Goal: Navigation & Orientation: Find specific page/section

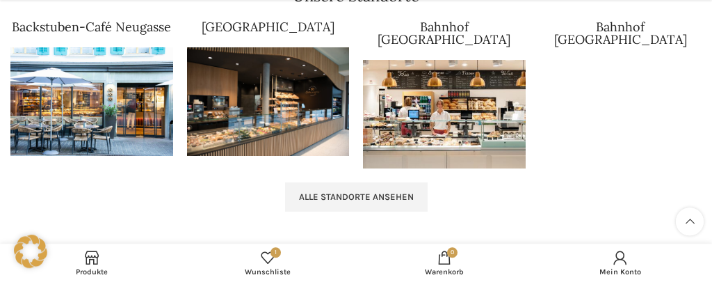
scroll to position [1395, 0]
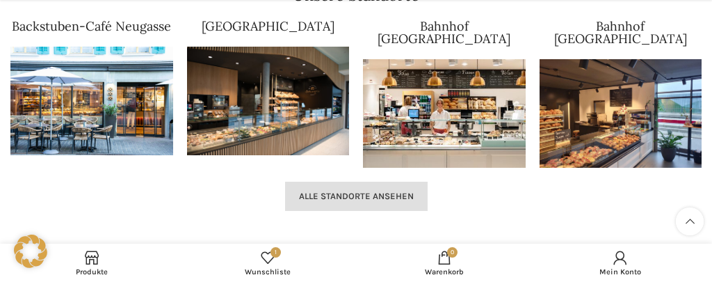
click at [313, 191] on span "Alle Standorte ansehen" at bounding box center [356, 196] width 115 height 11
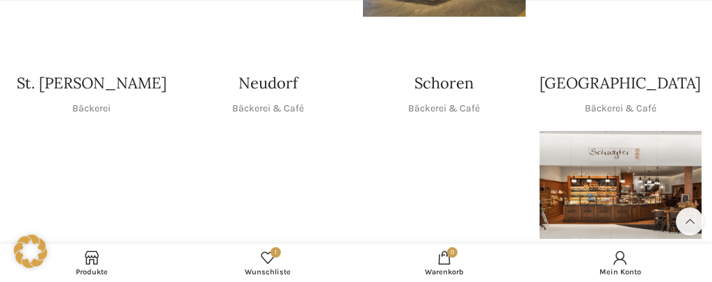
scroll to position [440, 0]
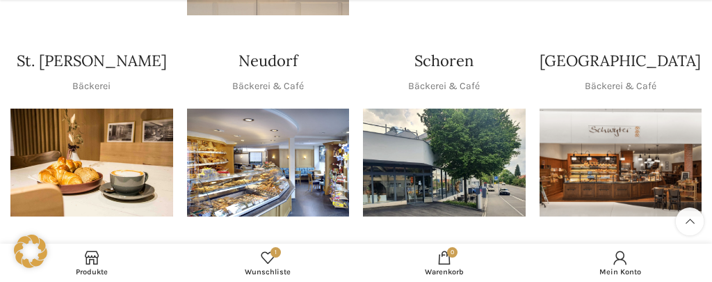
click at [385, 146] on img "1 / 1" at bounding box center [444, 162] width 163 height 108
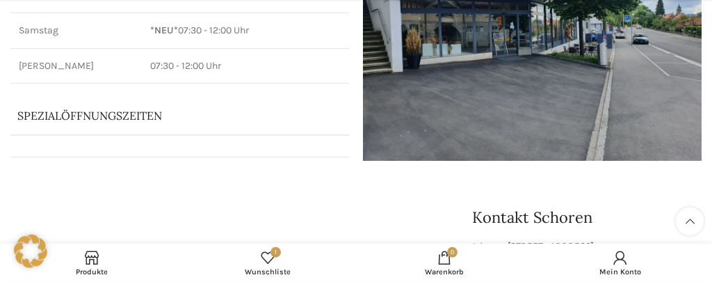
scroll to position [220, 0]
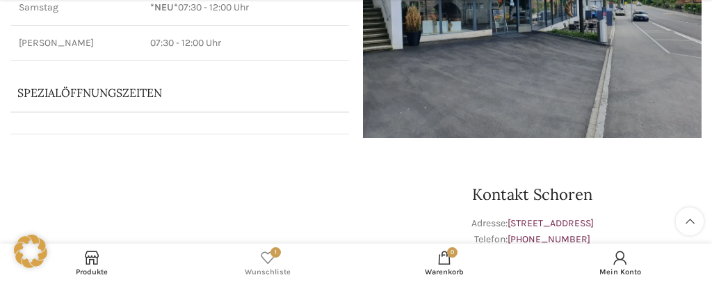
click at [271, 258] on span "1" at bounding box center [268, 257] width 14 height 14
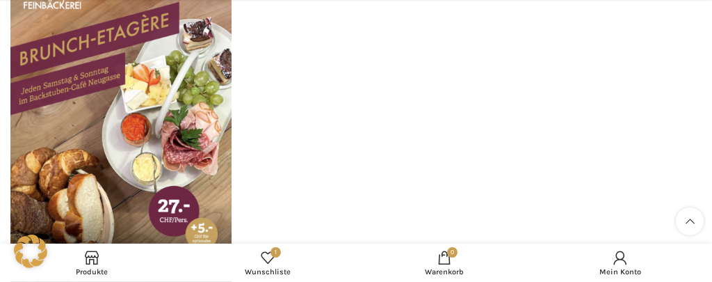
scroll to position [293, 0]
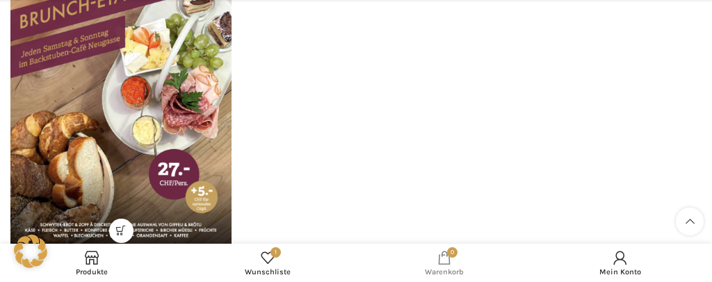
click at [452, 257] on span "0 items" at bounding box center [452, 252] width 10 height 10
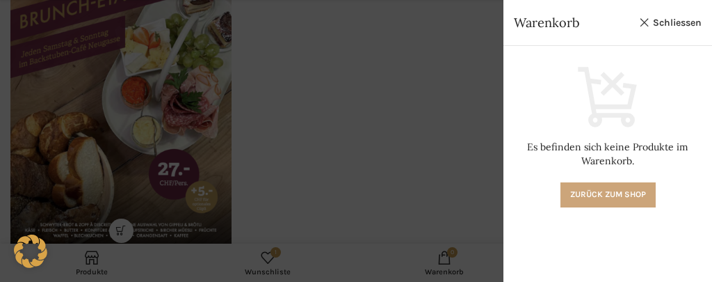
click at [574, 191] on link "Zurück zum Shop" at bounding box center [607, 194] width 95 height 25
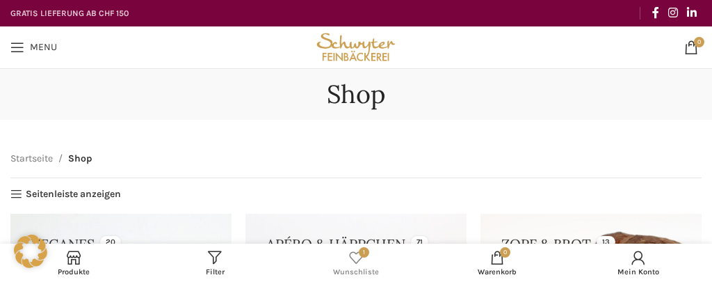
click at [359, 254] on span "1" at bounding box center [356, 257] width 14 height 14
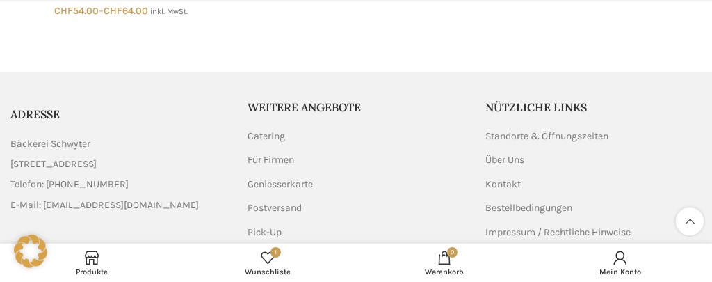
scroll to position [587, 0]
